Goal: Task Accomplishment & Management: Manage account settings

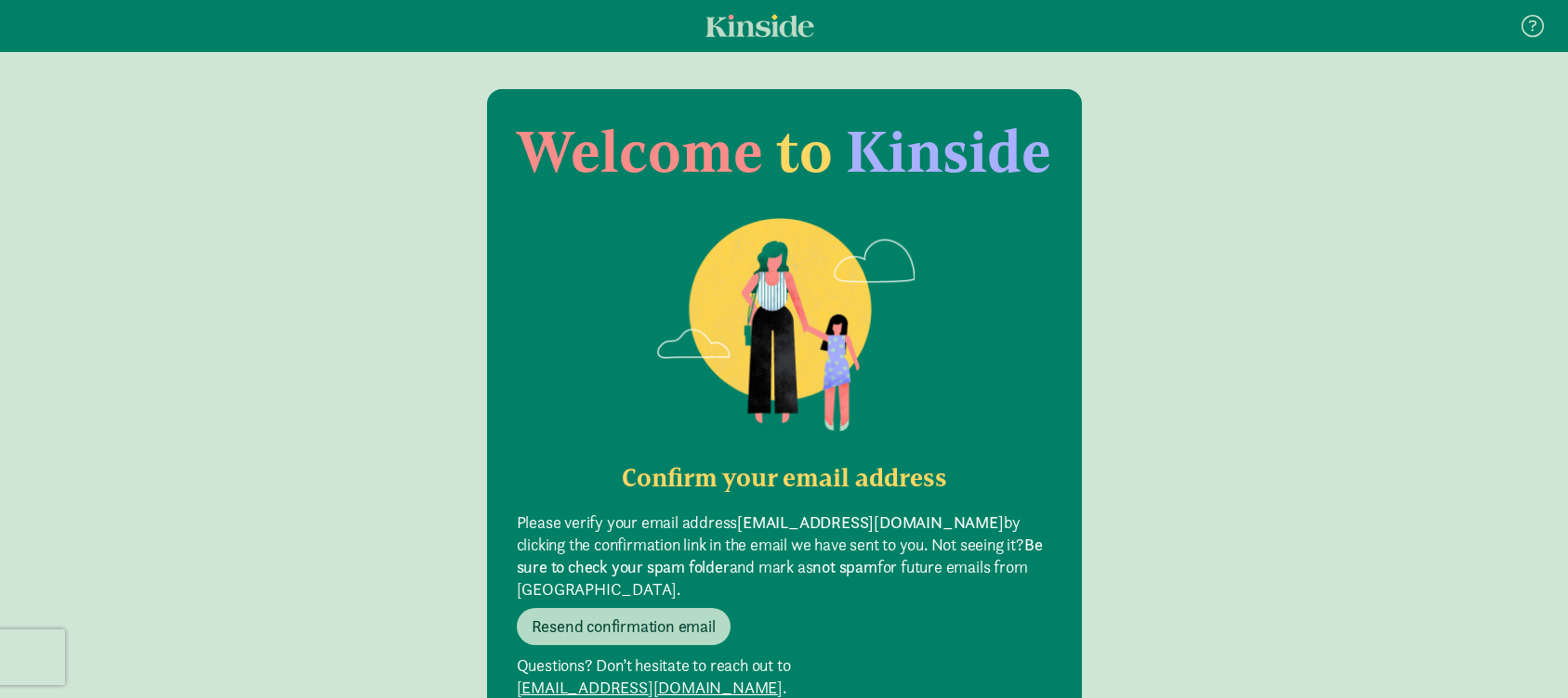
scroll to position [37, 0]
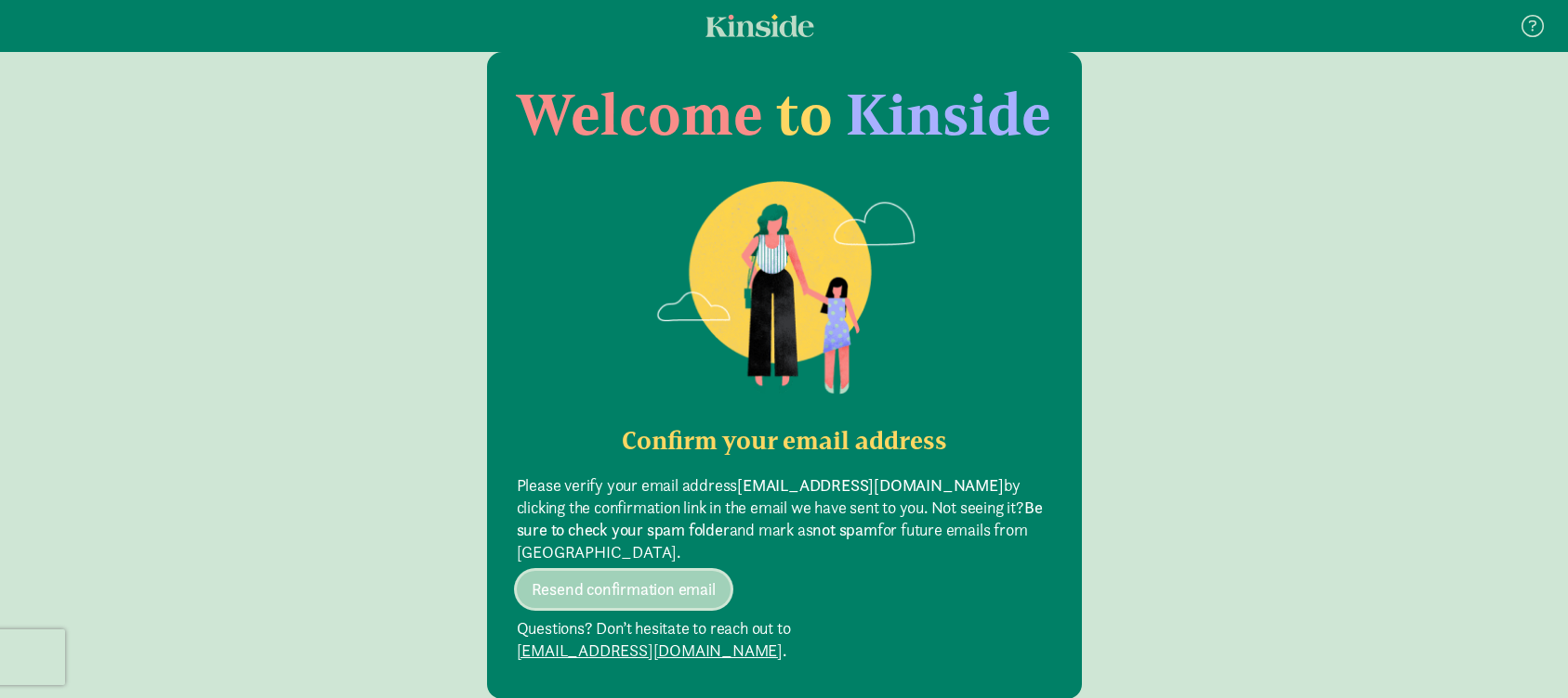
click at [661, 579] on span "Resend confirmation email" at bounding box center [624, 590] width 184 height 22
click at [662, 579] on span "Resend confirmation email" at bounding box center [624, 590] width 184 height 22
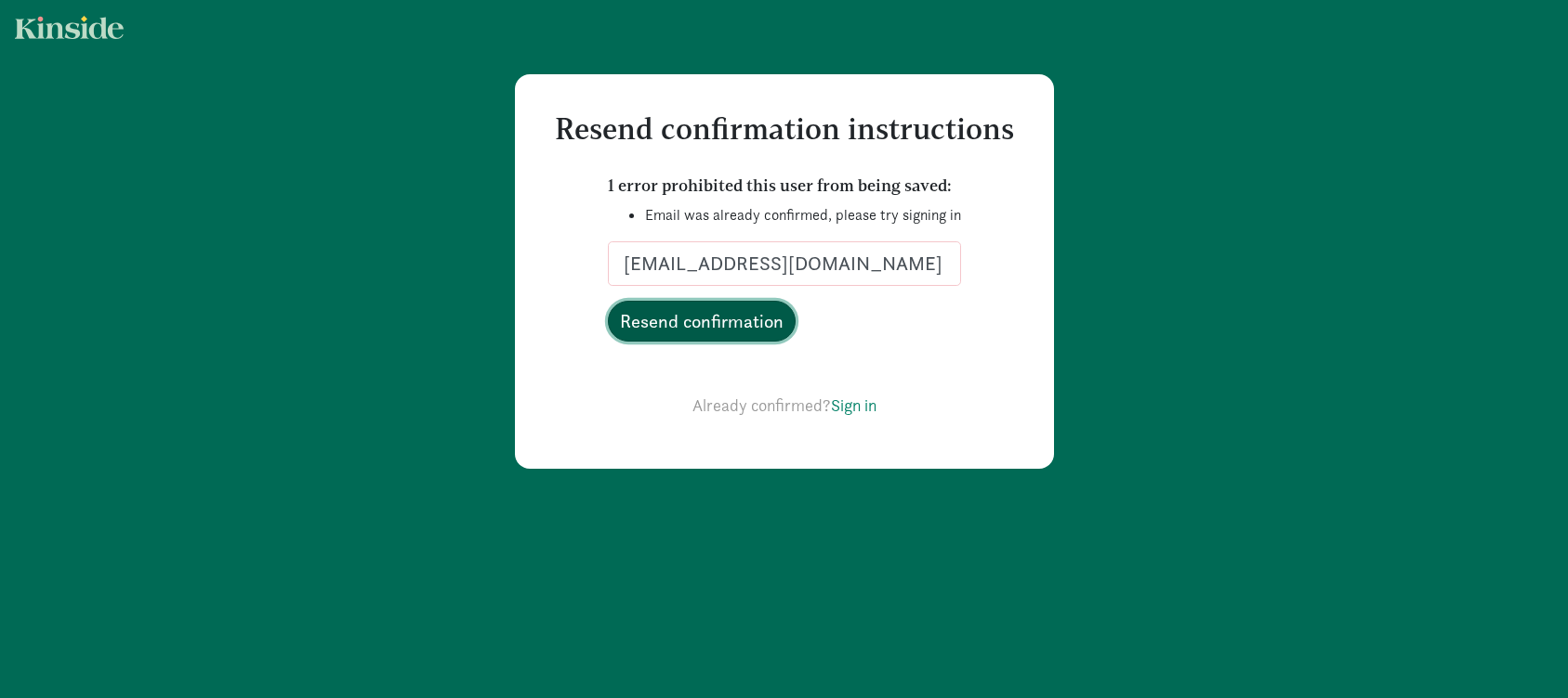
click at [686, 327] on input "Resend confirmation" at bounding box center [702, 321] width 188 height 41
click at [723, 328] on input "Resend confirmation" at bounding box center [702, 321] width 188 height 41
click at [856, 403] on link "Sign in" at bounding box center [853, 405] width 46 height 21
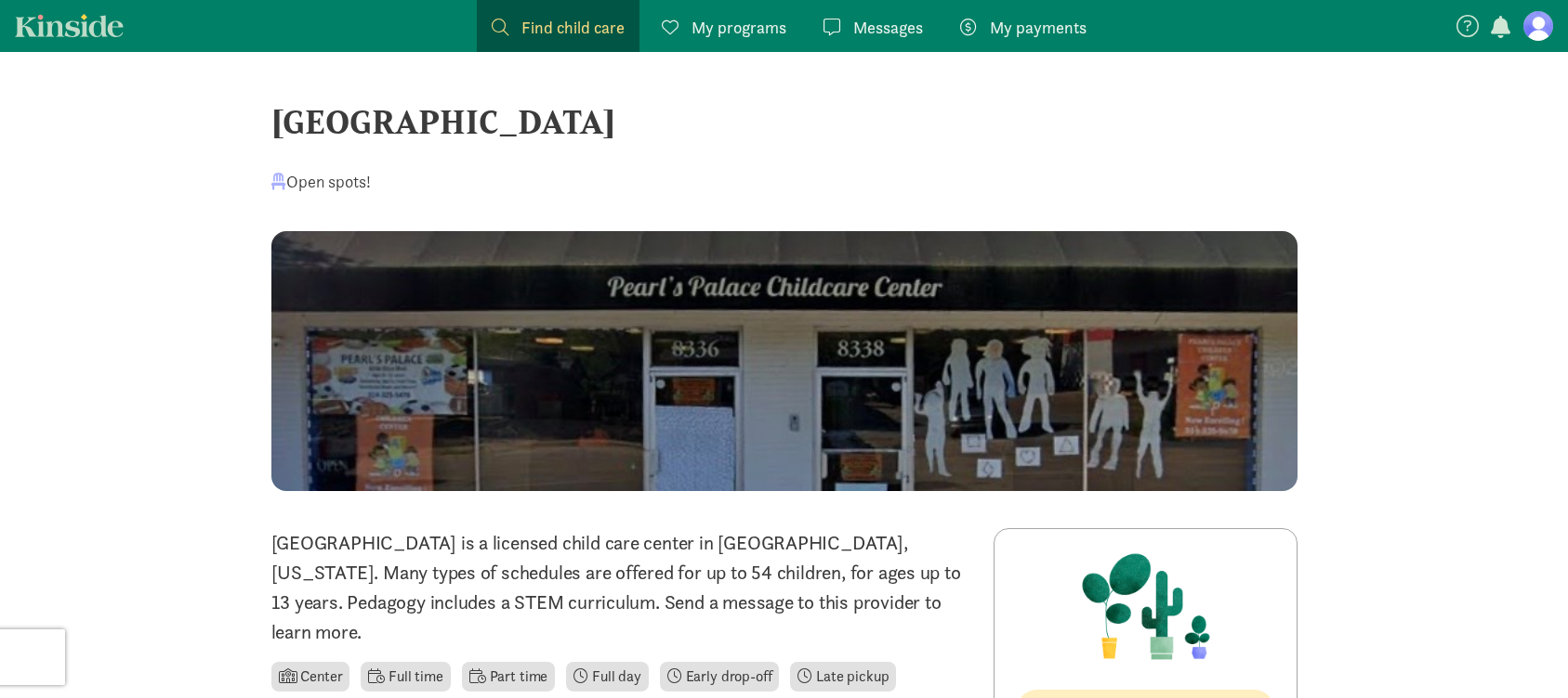
click at [1010, 25] on span "My payments" at bounding box center [1038, 27] width 97 height 25
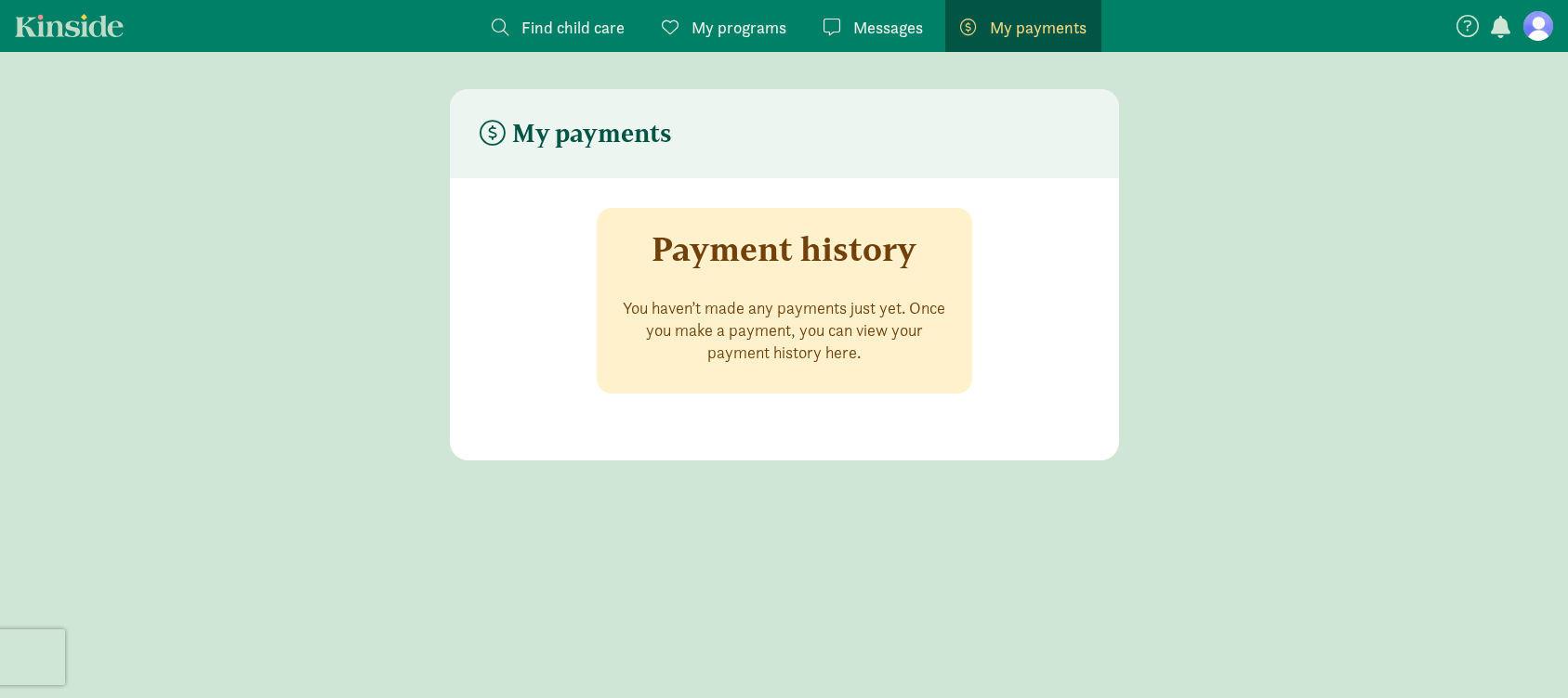
click at [878, 20] on span "Messages" at bounding box center [887, 27] width 70 height 25
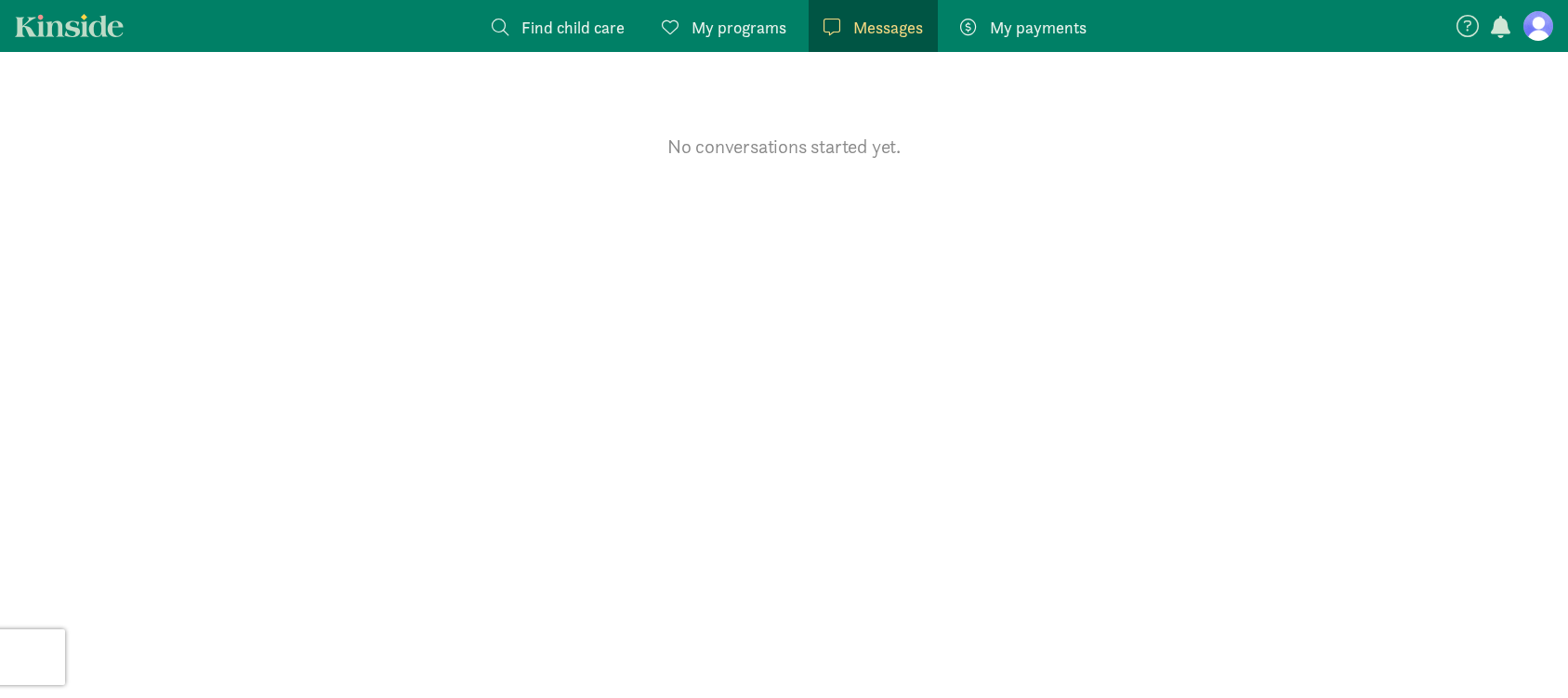
click at [760, 30] on span "My programs" at bounding box center [738, 27] width 95 height 25
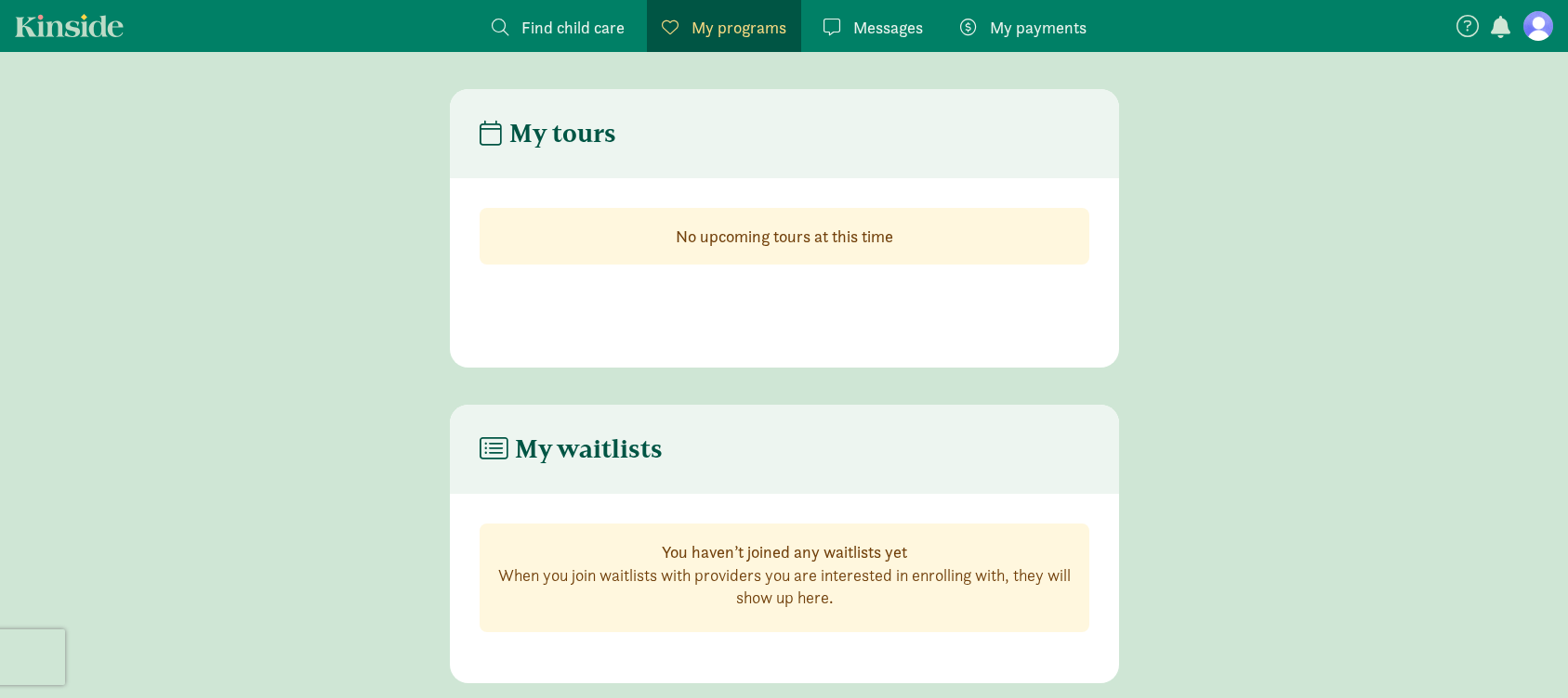
click at [594, 24] on span "Find child care" at bounding box center [573, 27] width 103 height 25
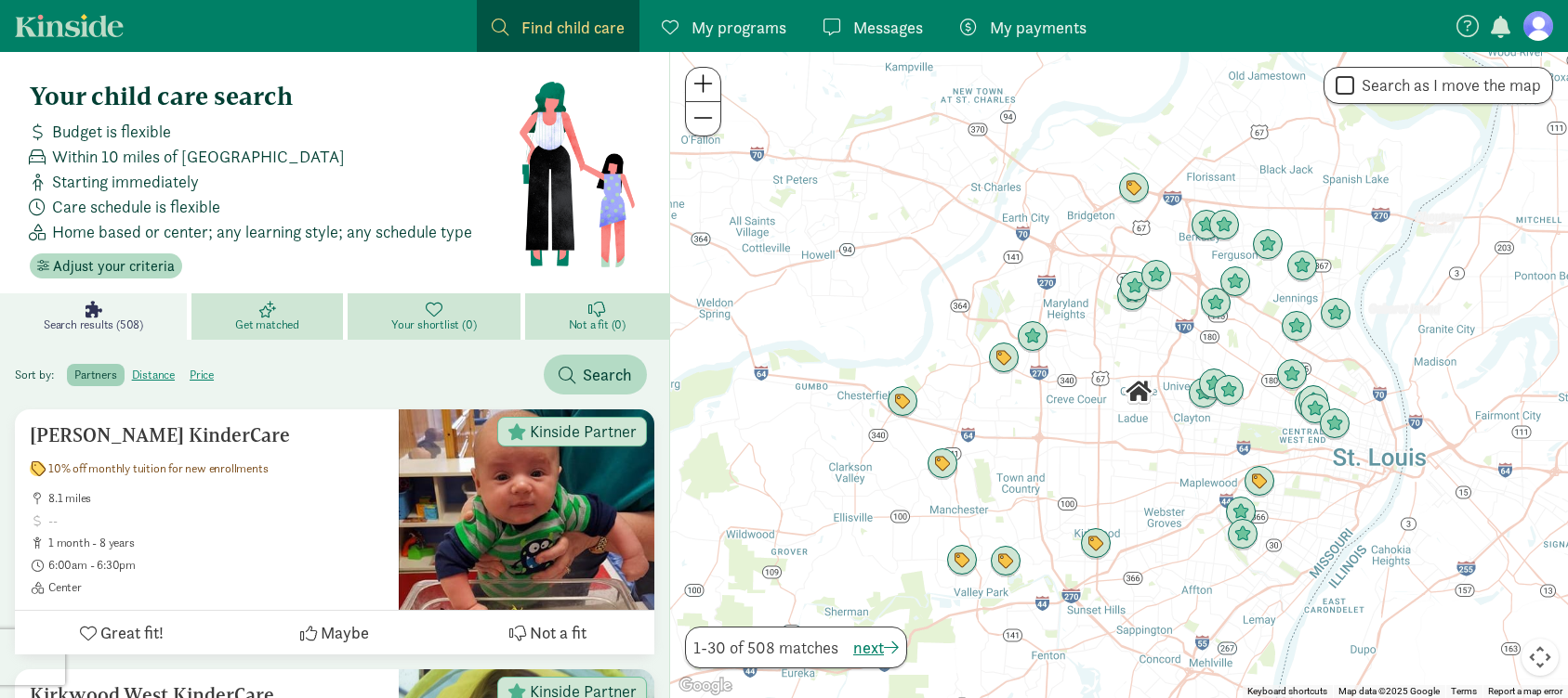
click at [740, 25] on span "My programs" at bounding box center [738, 27] width 95 height 25
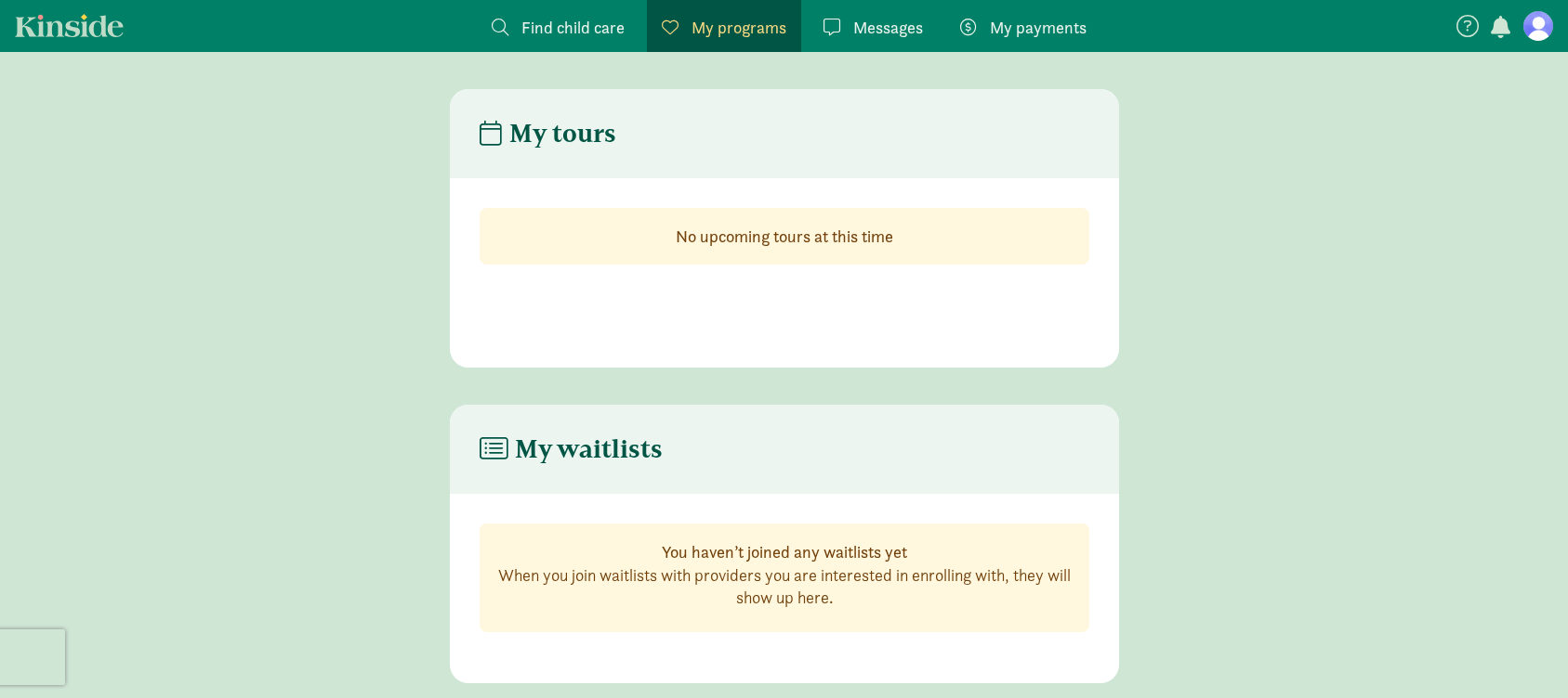
click at [1535, 27] on figure at bounding box center [1538, 26] width 30 height 30
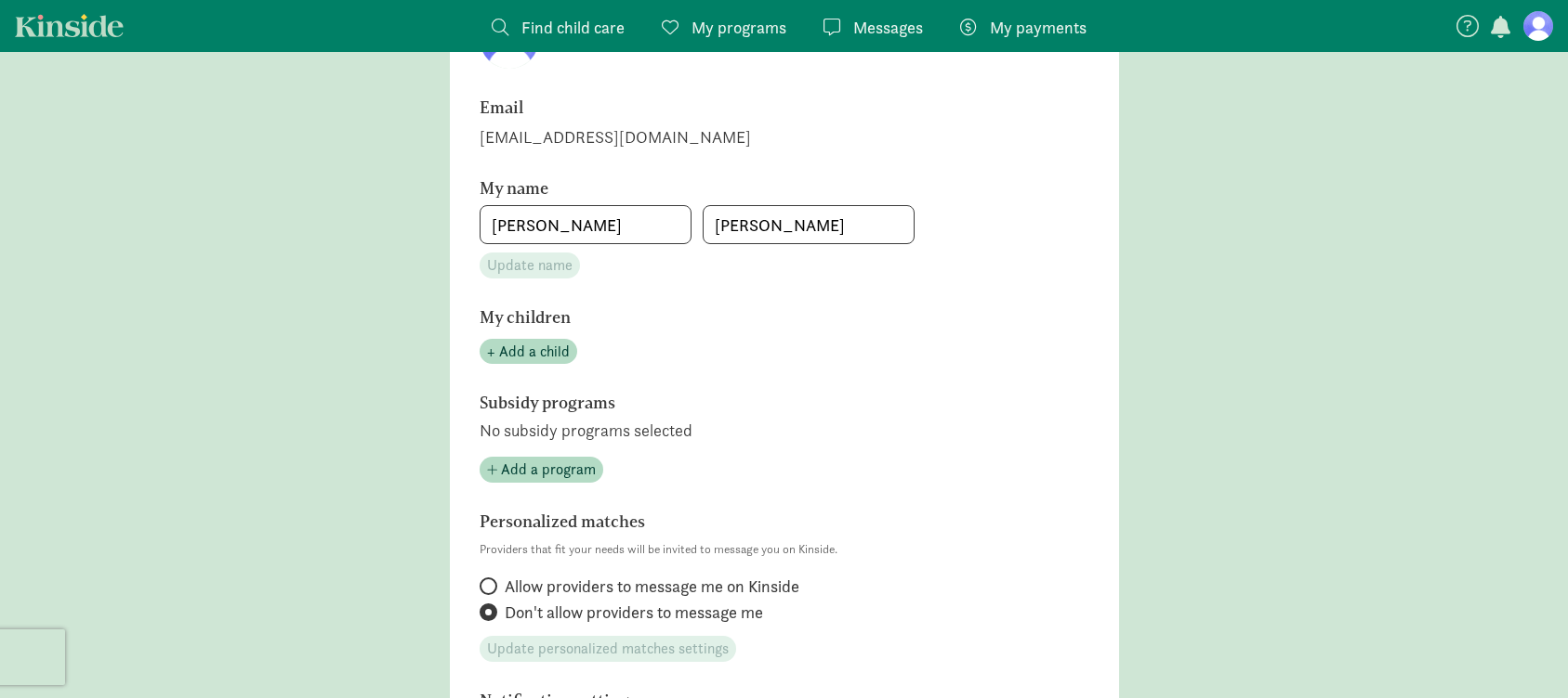
scroll to position [227, 0]
click at [544, 352] on span "+ Add a child" at bounding box center [528, 350] width 83 height 22
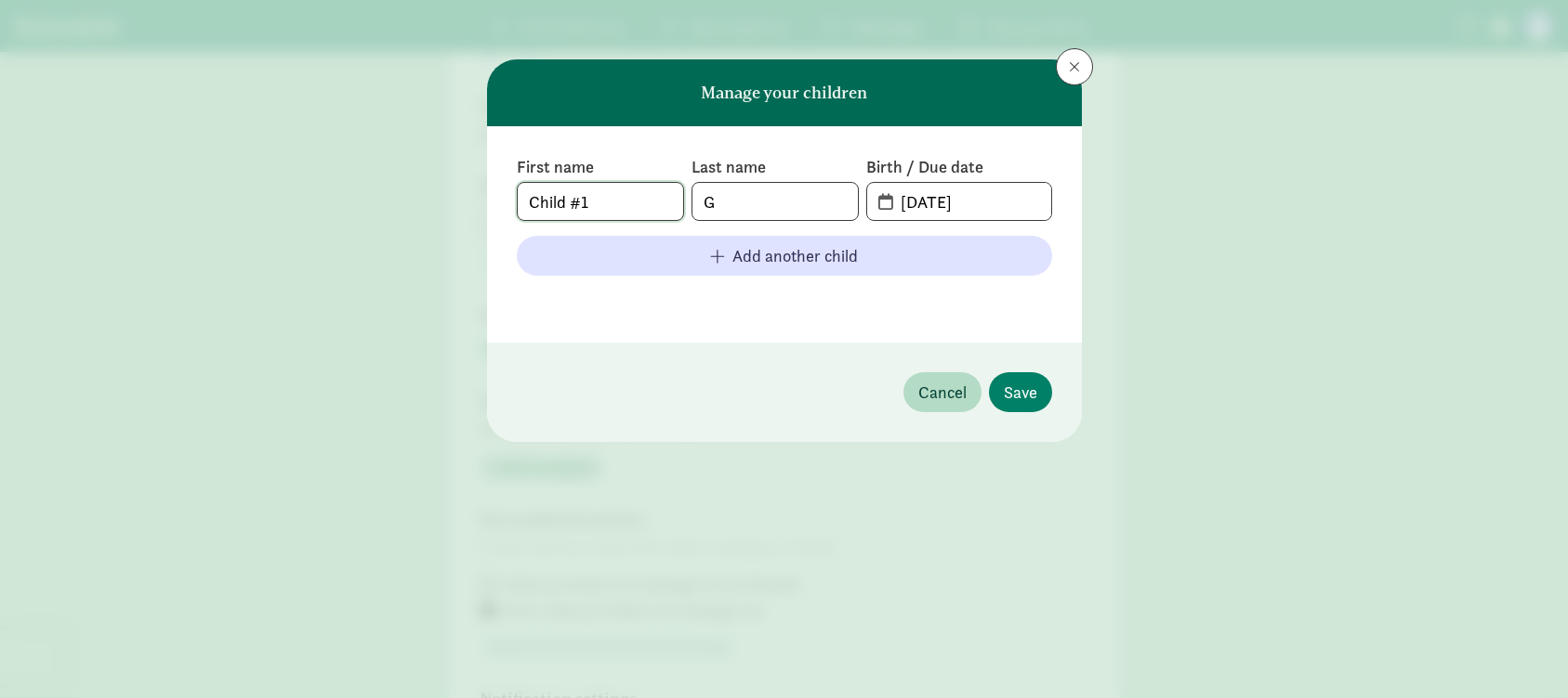
click at [614, 208] on input "Child #1" at bounding box center [601, 202] width 166 height 37
type input "C"
type input "Mame"
click at [738, 203] on input "G" at bounding box center [775, 202] width 166 height 37
type input "[PERSON_NAME]"
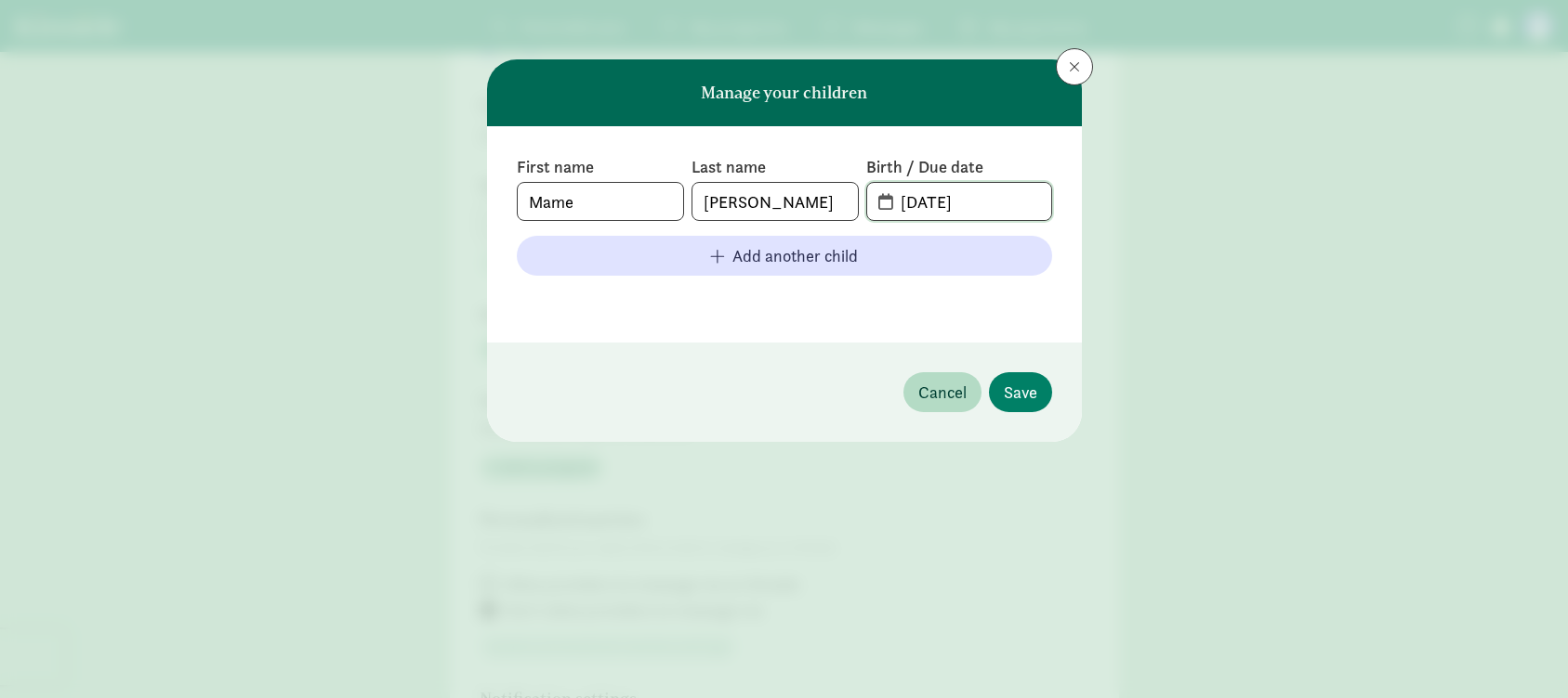
click at [930, 204] on input "[DATE]" at bounding box center [969, 202] width 161 height 37
drag, startPoint x: 914, startPoint y: 205, endPoint x: 924, endPoint y: 206, distance: 10.0
click at [914, 205] on input "[DATE]" at bounding box center [969, 202] width 161 height 37
click at [937, 206] on input "[DATE]" at bounding box center [969, 202] width 161 height 37
click at [985, 206] on input "[DATE]" at bounding box center [969, 202] width 161 height 37
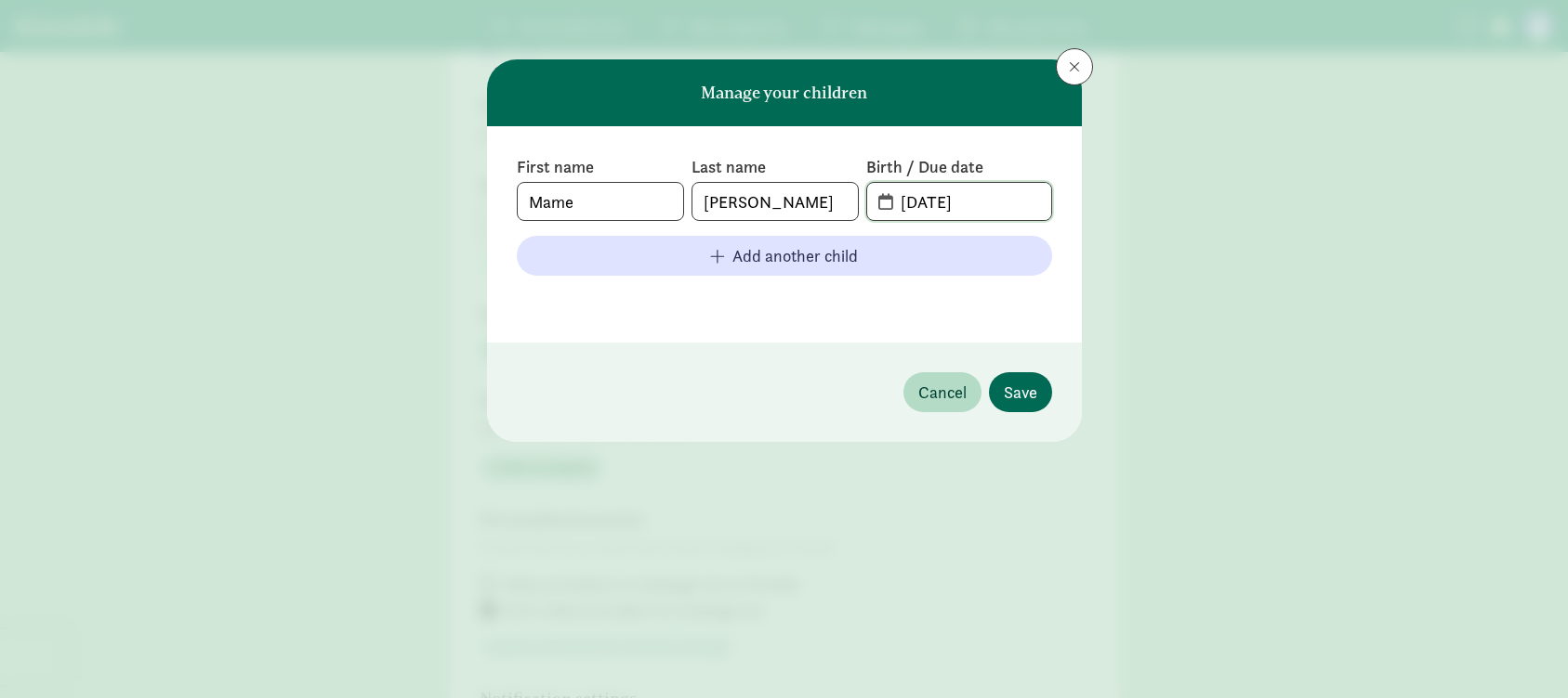
type input "[DATE]"
click at [1021, 395] on span "Save" at bounding box center [1021, 392] width 34 height 25
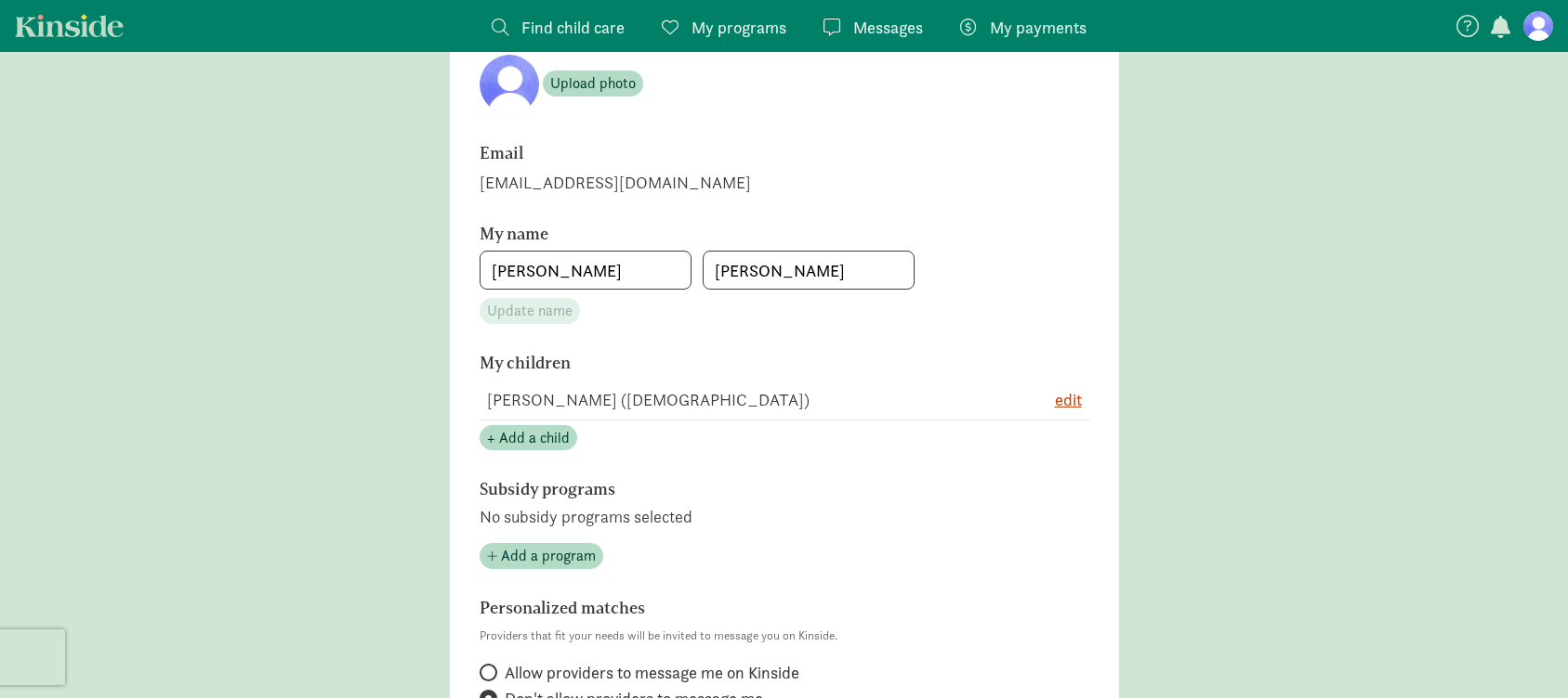
scroll to position [0, 0]
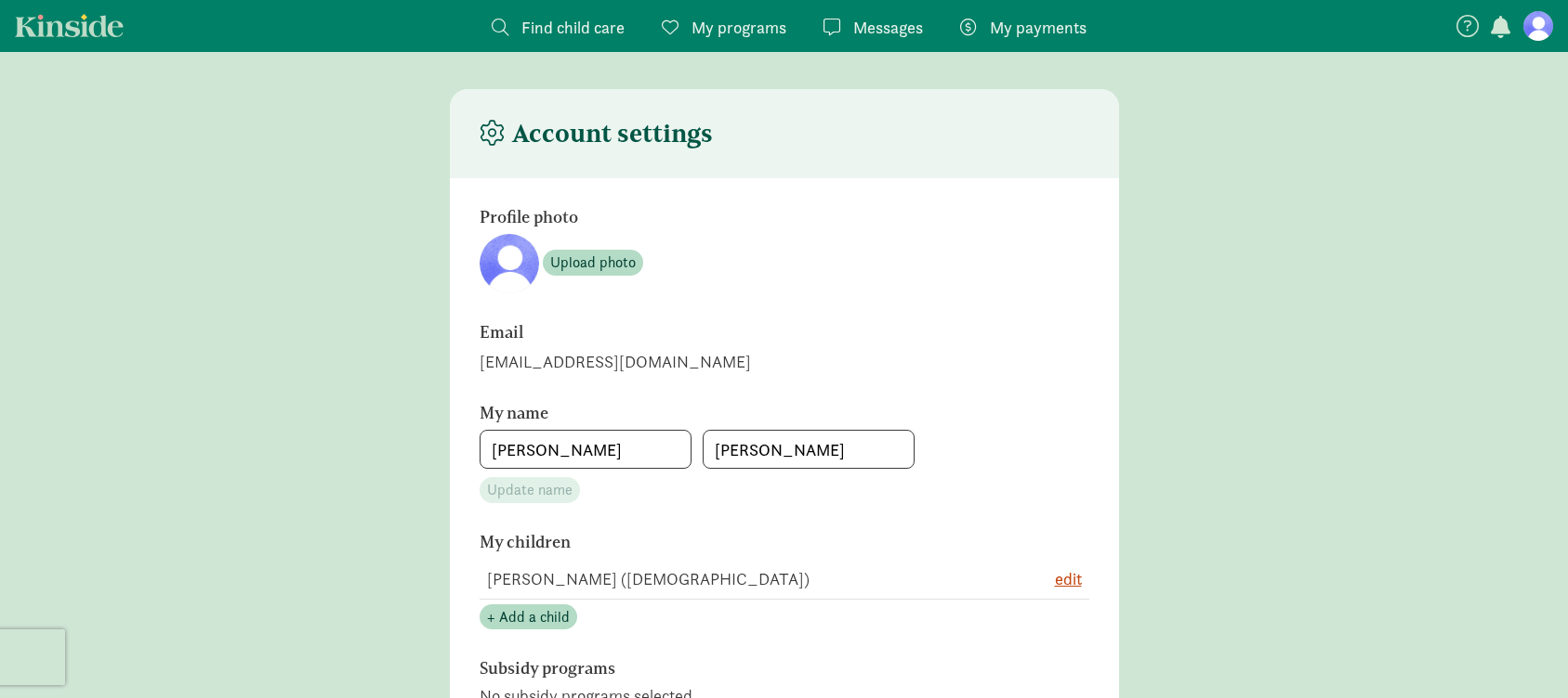
click at [1504, 30] on span "button" at bounding box center [1500, 27] width 20 height 22
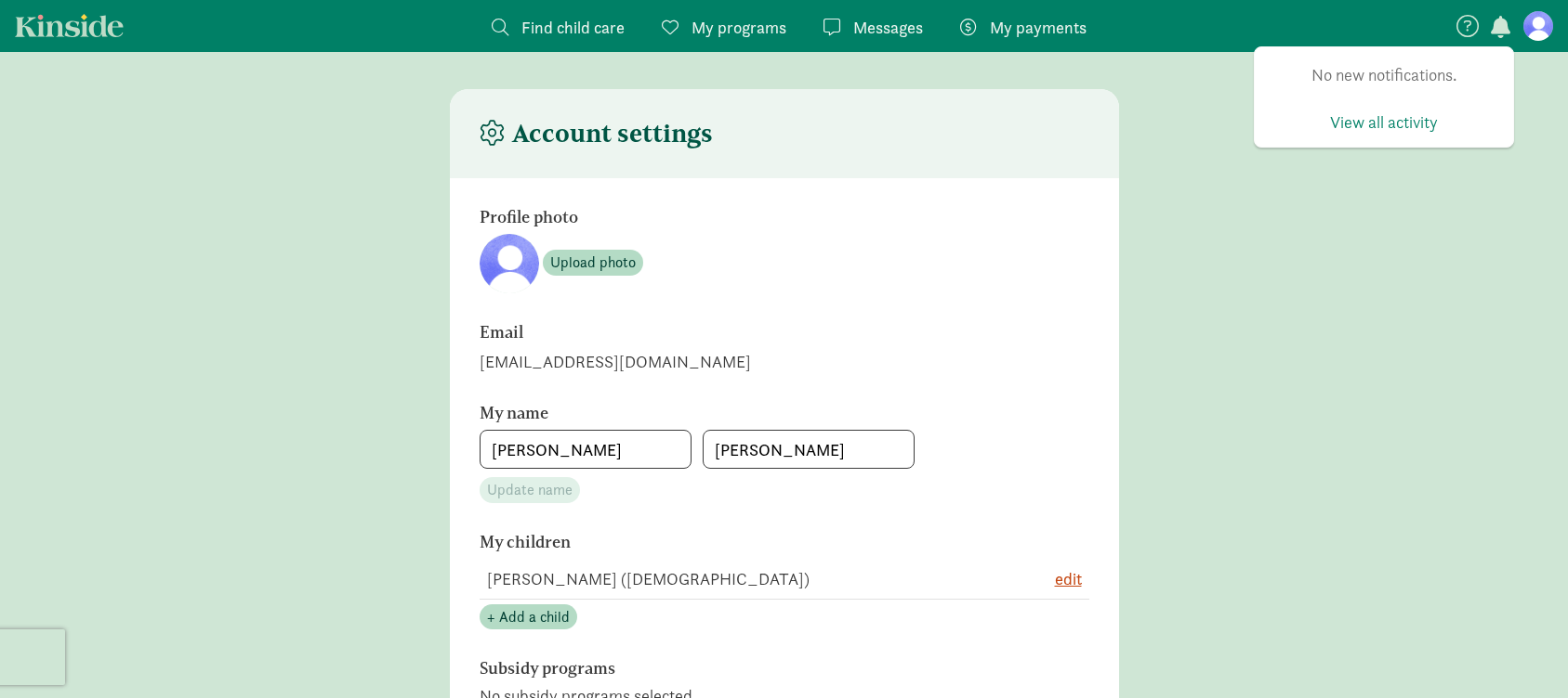
click at [1467, 25] on icon at bounding box center [1467, 26] width 22 height 22
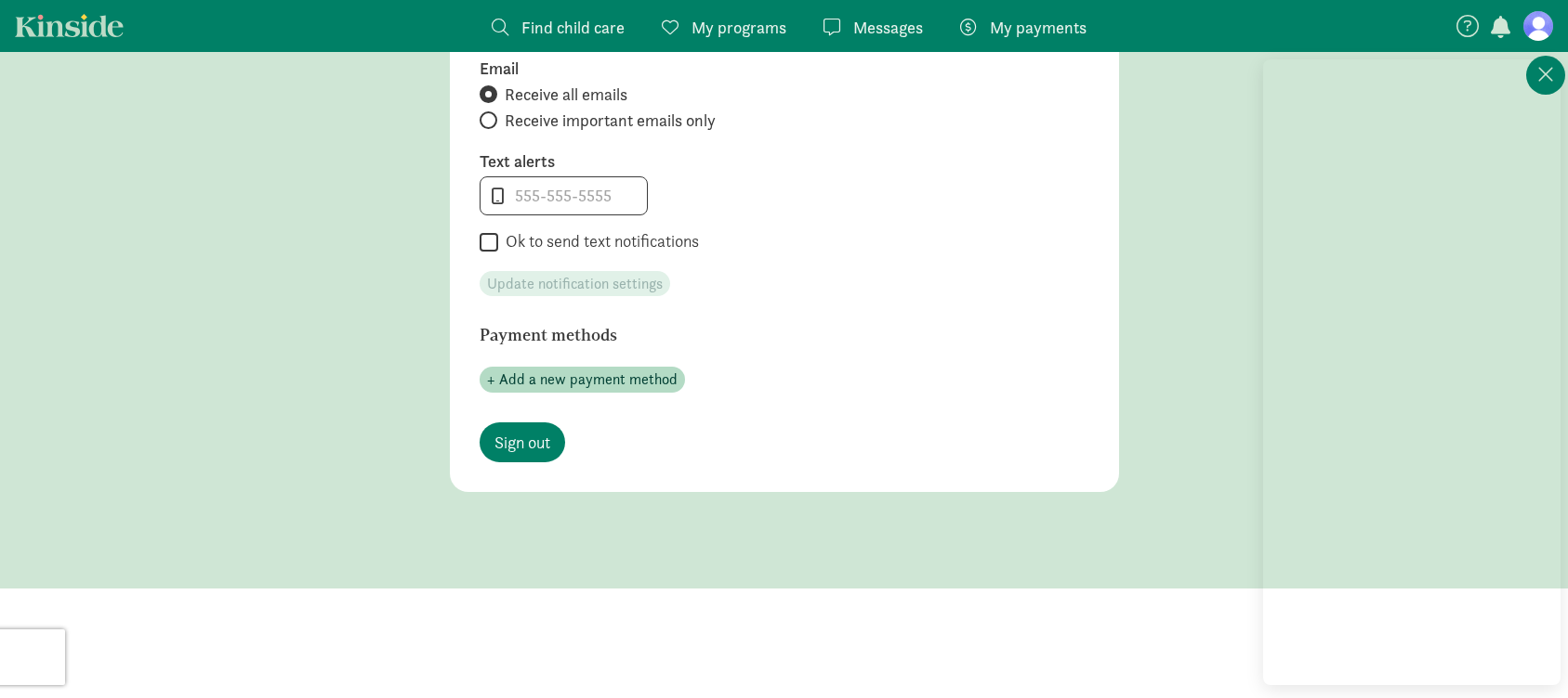
scroll to position [931, 0]
click at [546, 195] on input "tel" at bounding box center [564, 199] width 168 height 37
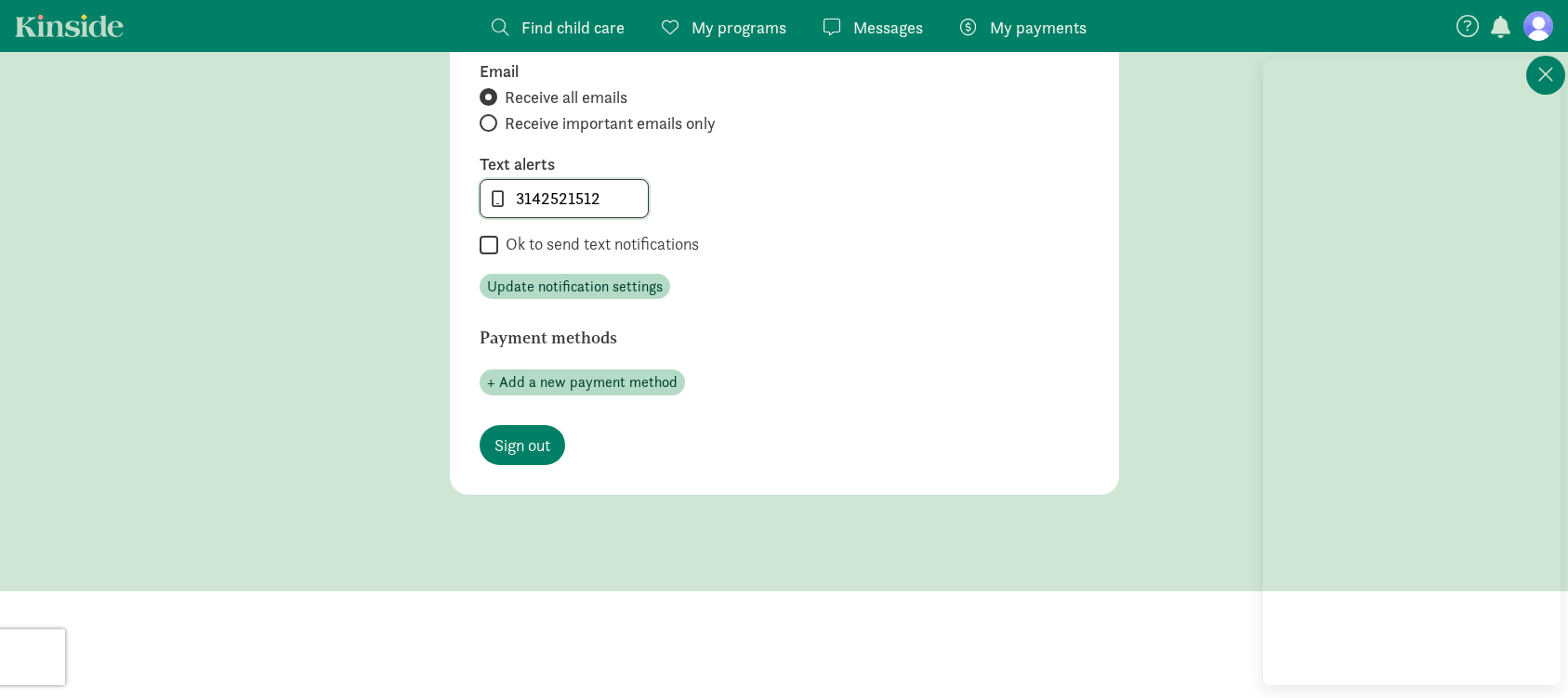
type input "3142521512"
click at [867, 329] on h6 "Payment methods" at bounding box center [735, 338] width 511 height 19
drag, startPoint x: 494, startPoint y: 242, endPoint x: 527, endPoint y: 248, distance: 33.5
click at [495, 243] on input "Ok to send text notifications" at bounding box center [489, 245] width 19 height 25
click at [489, 241] on input "Ok to send text notifications" at bounding box center [489, 245] width 19 height 25
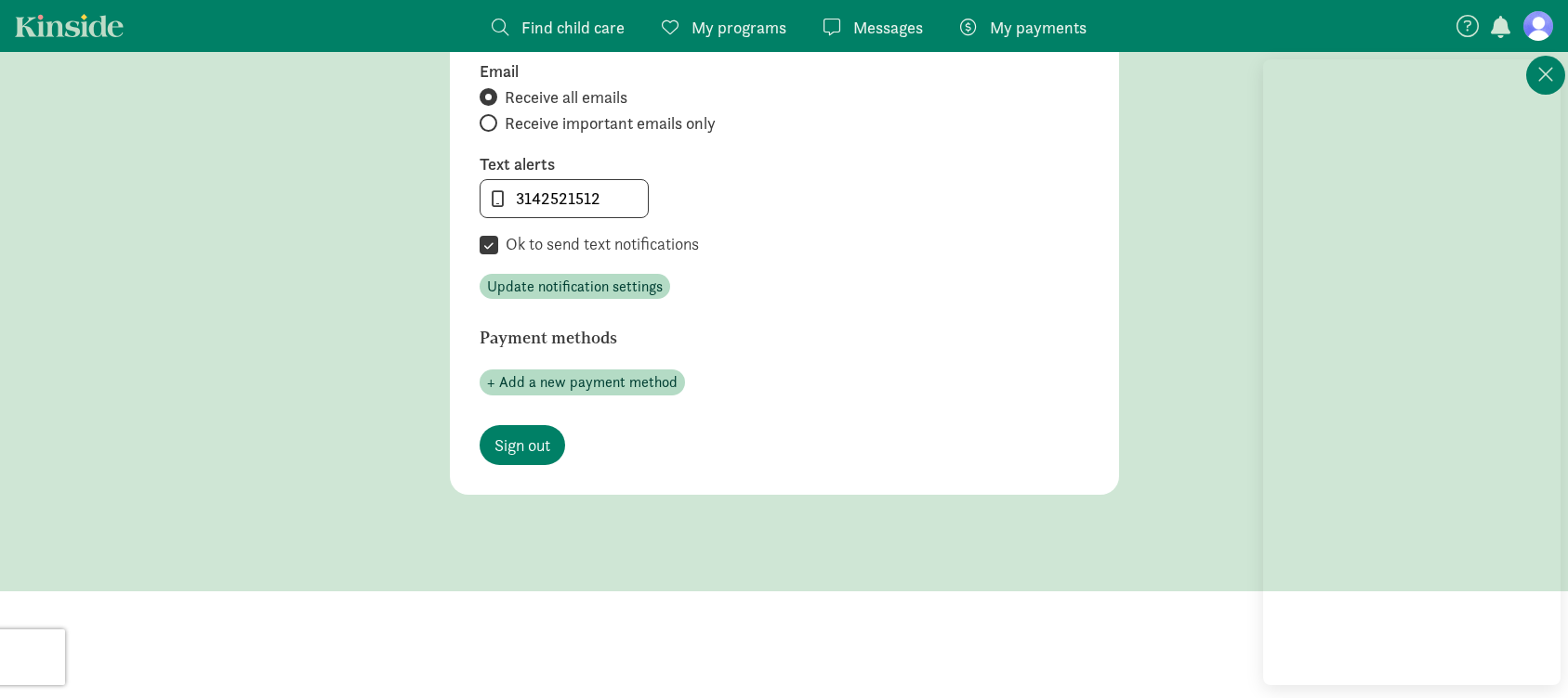
checkbox input "false"
